Goal: Task Accomplishment & Management: Use online tool/utility

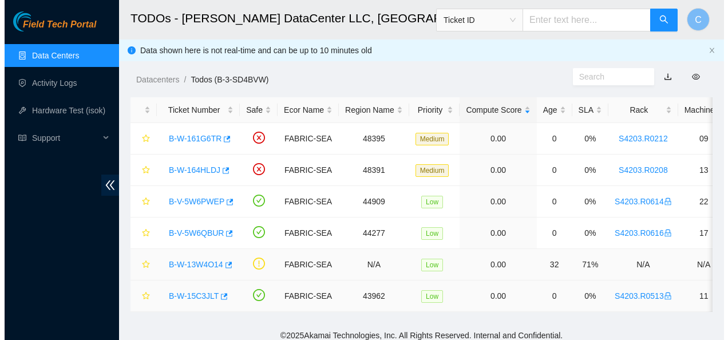
scroll to position [308, 0]
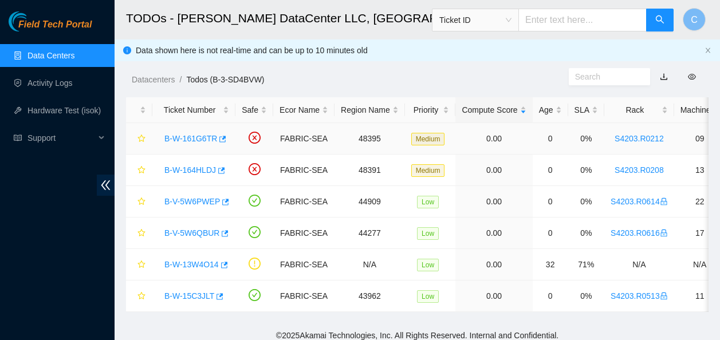
click at [207, 143] on link "B-W-161G6TR" at bounding box center [190, 138] width 53 height 9
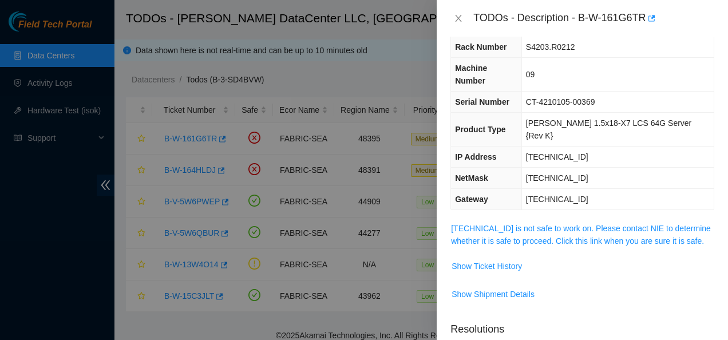
scroll to position [5, 0]
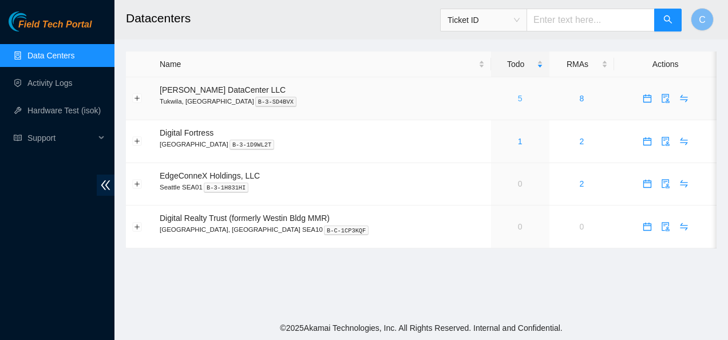
click at [518, 101] on link "5" at bounding box center [520, 98] width 5 height 9
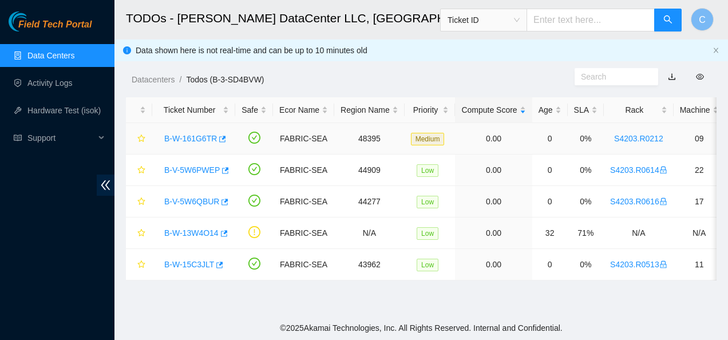
click at [196, 140] on link "B-W-161G6TR" at bounding box center [190, 138] width 53 height 9
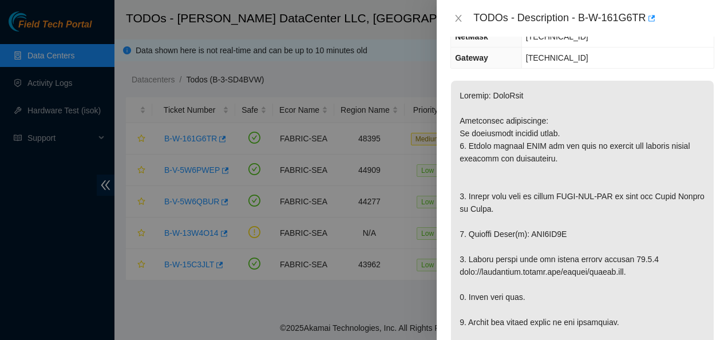
scroll to position [177, 0]
drag, startPoint x: 576, startPoint y: 219, endPoint x: 490, endPoint y: 214, distance: 86.6
copy p "2. Replace Drive(s): WJG0QW7Q"
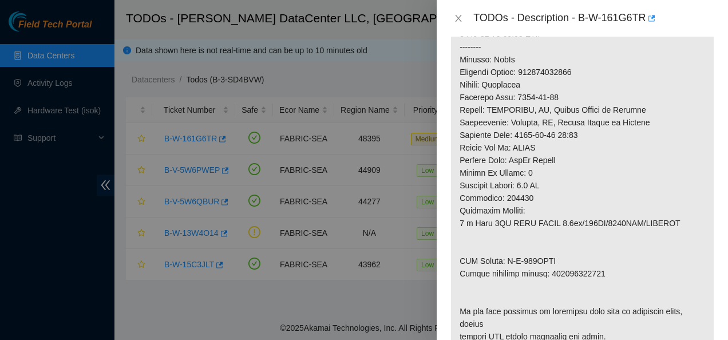
scroll to position [565, 0]
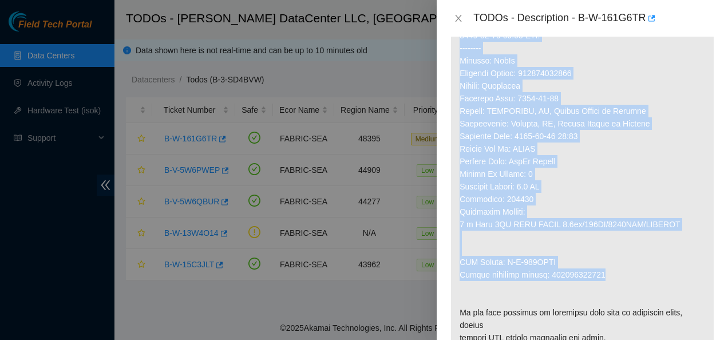
drag, startPoint x: 604, startPoint y: 263, endPoint x: 451, endPoint y: 253, distance: 153.9
click at [451, 253] on td at bounding box center [583, 30] width 264 height 677
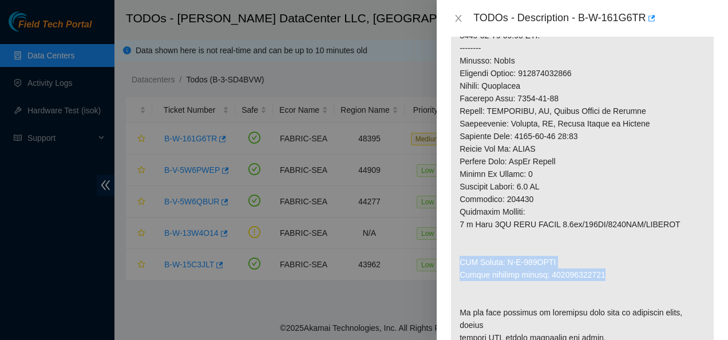
copy p "RMA Return: B-W-167TRYX Return tracking number: 463470055812"
